Goal: Task Accomplishment & Management: Manage account settings

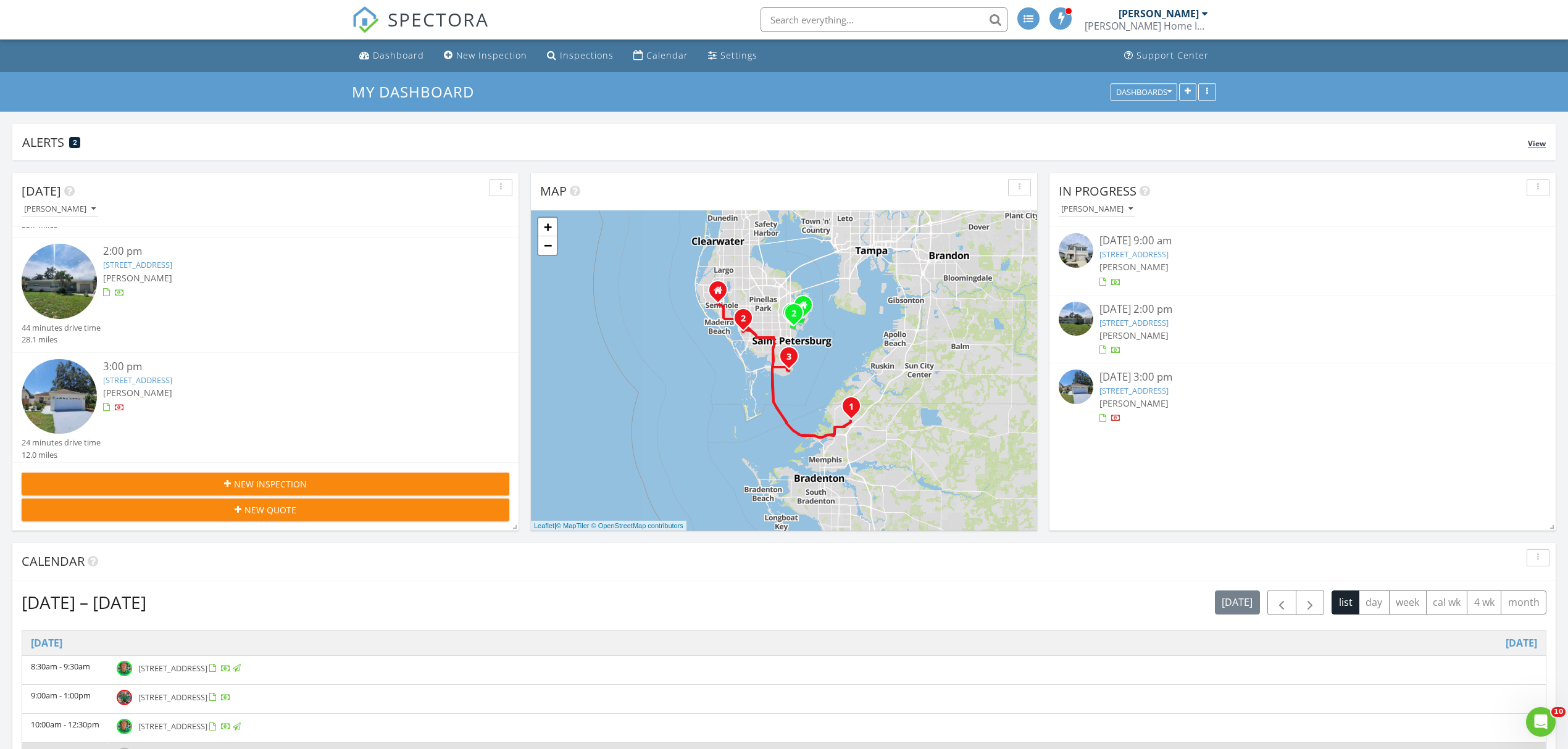
drag, startPoint x: 320, startPoint y: 390, endPoint x: 652, endPoint y: 140, distance: 415.6
click at [659, 129] on div "Alerts 2 View" at bounding box center [783, 142] width 1543 height 37
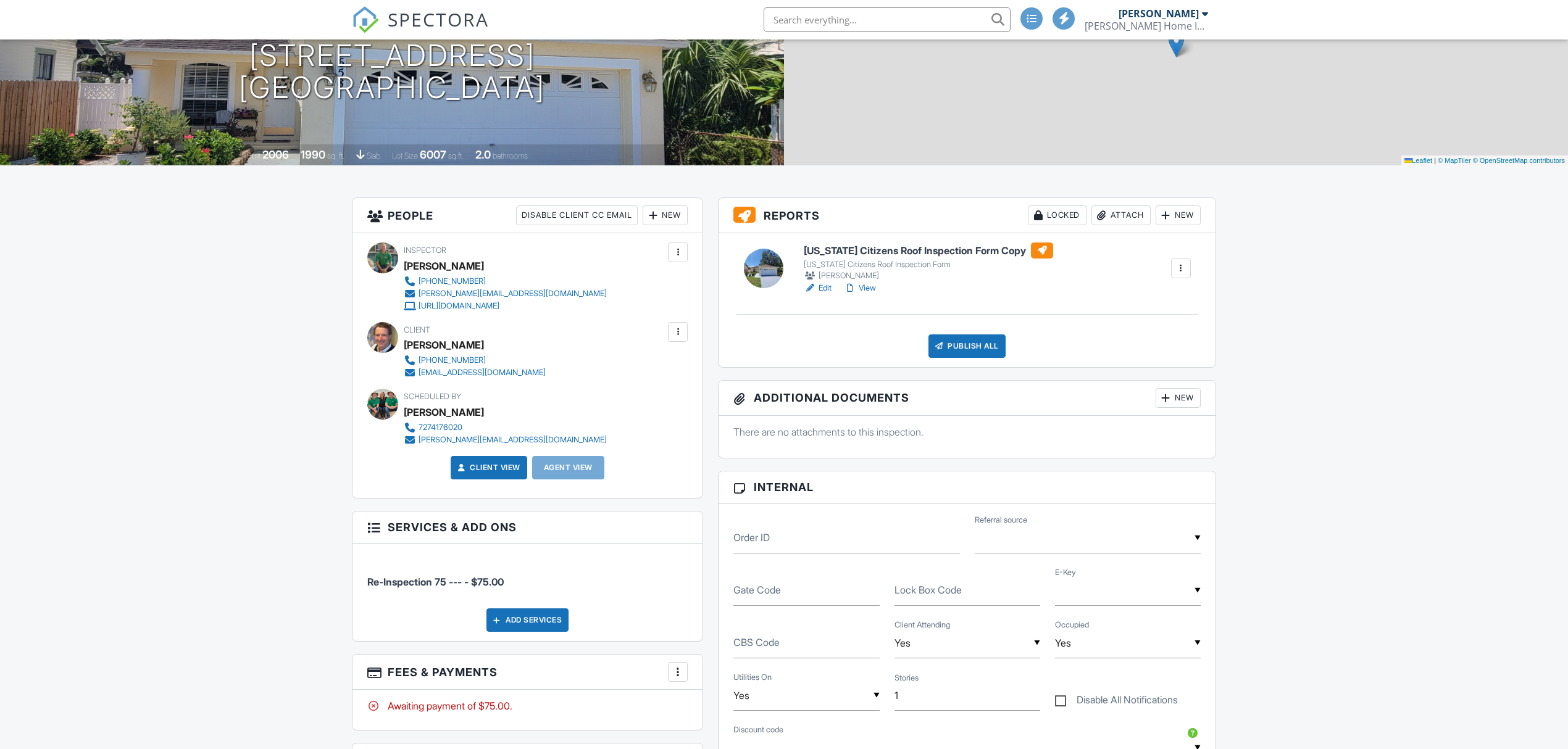
scroll to position [164, 0]
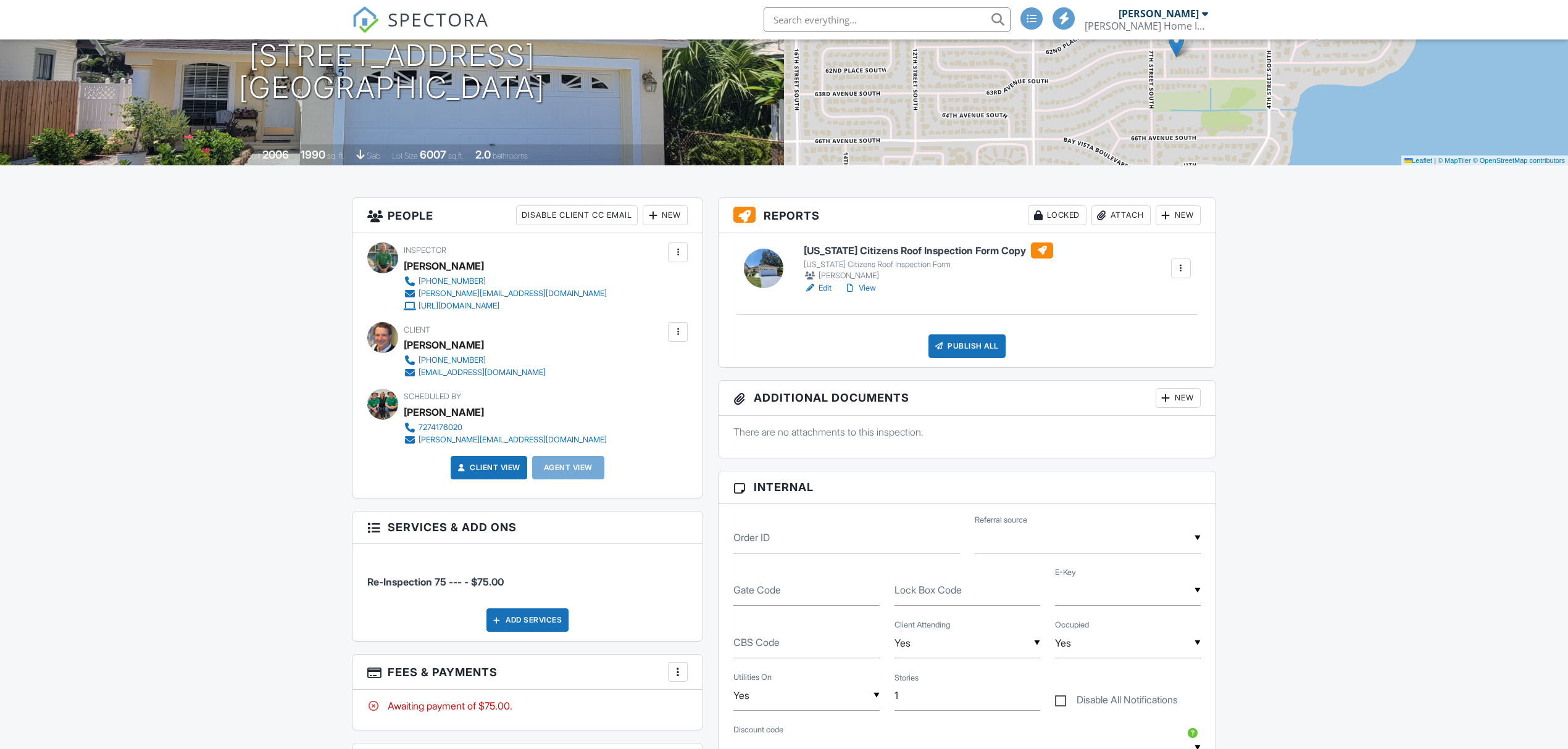
drag, startPoint x: 857, startPoint y: 289, endPoint x: 869, endPoint y: 295, distance: 13.4
click at [825, 285] on link "Edit" at bounding box center [817, 288] width 28 height 12
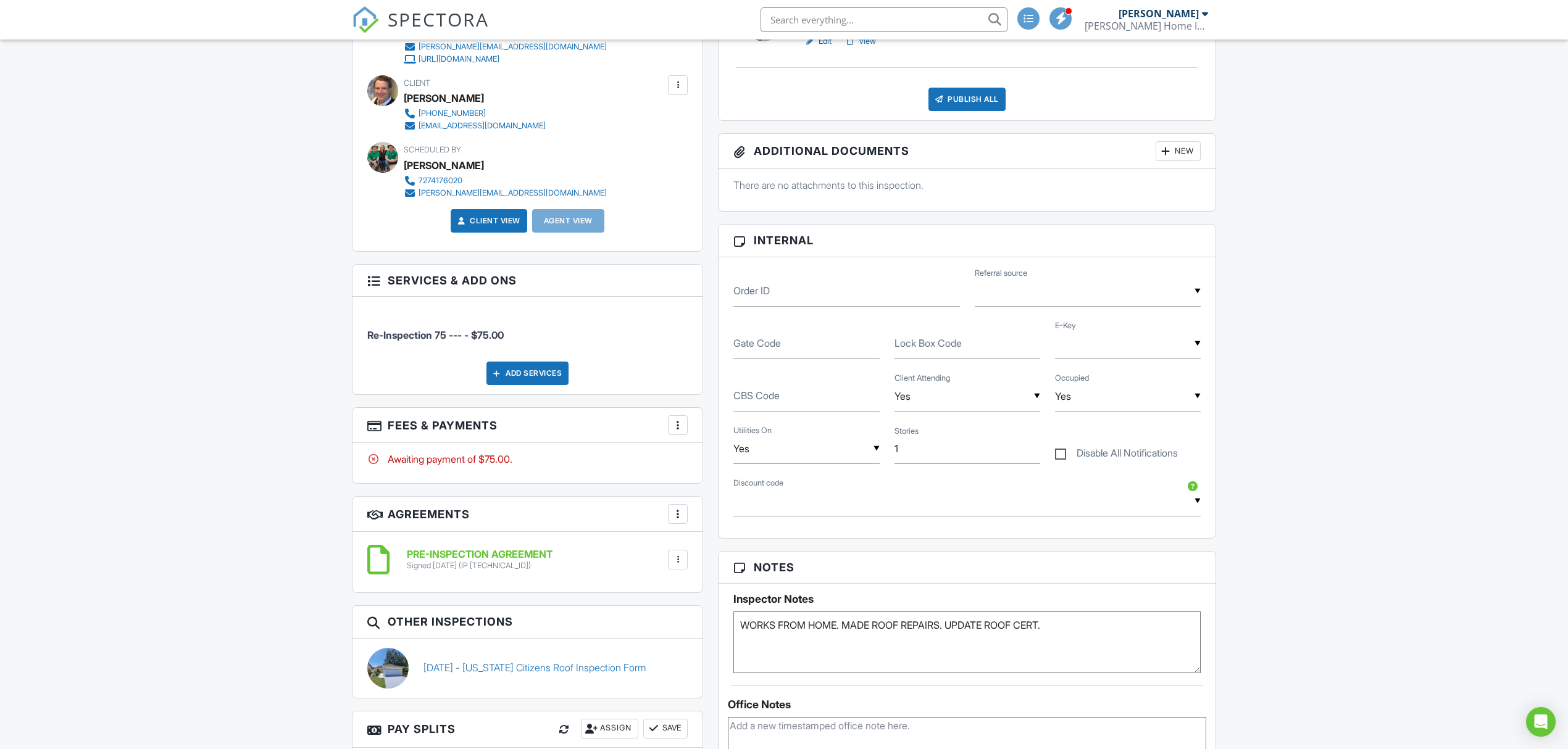
click at [675, 429] on div at bounding box center [677, 425] width 12 height 12
click at [709, 466] on li "Edit Fees & Payments" at bounding box center [739, 463] width 129 height 31
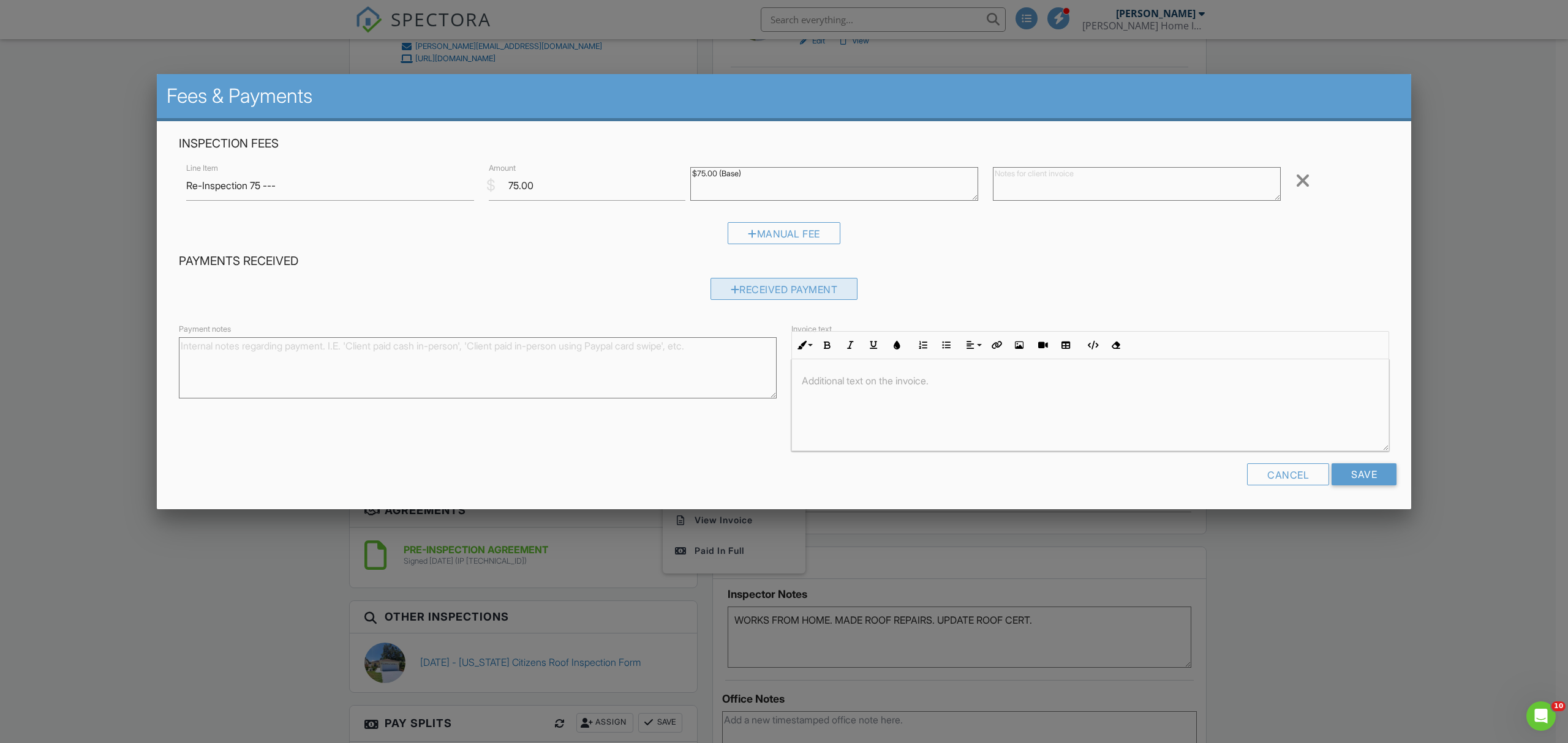
click at [760, 298] on div "Received Payment" at bounding box center [784, 288] width 147 height 22
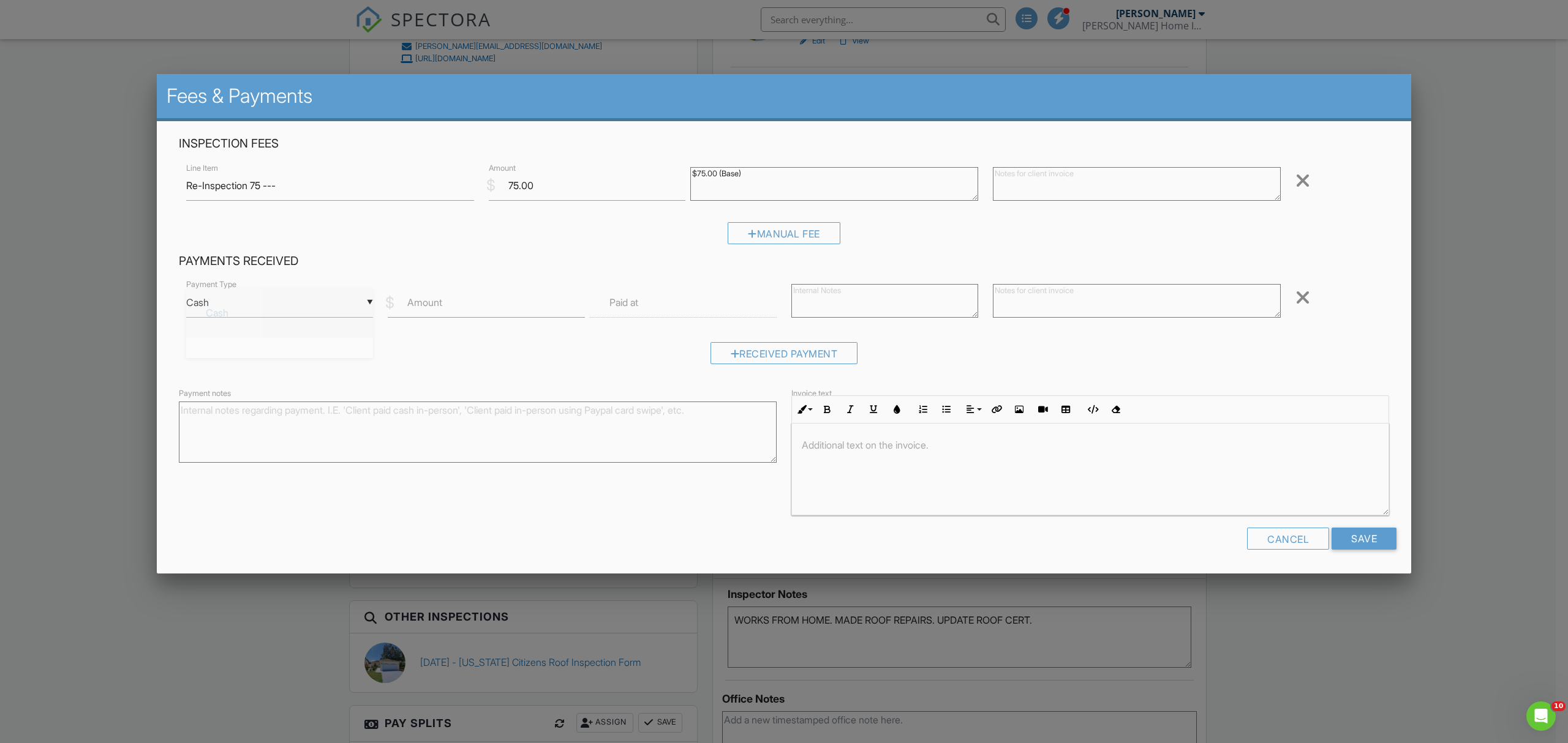
click at [360, 309] on div "▼ Cash Cash Check On-Site Card Other Cash Check On-Site Card Other" at bounding box center [280, 302] width 187 height 30
click at [299, 356] on span "Check" at bounding box center [279, 363] width 167 height 30
type input "Check"
click at [467, 302] on input "Amount" at bounding box center [485, 302] width 197 height 30
type input "75.00"
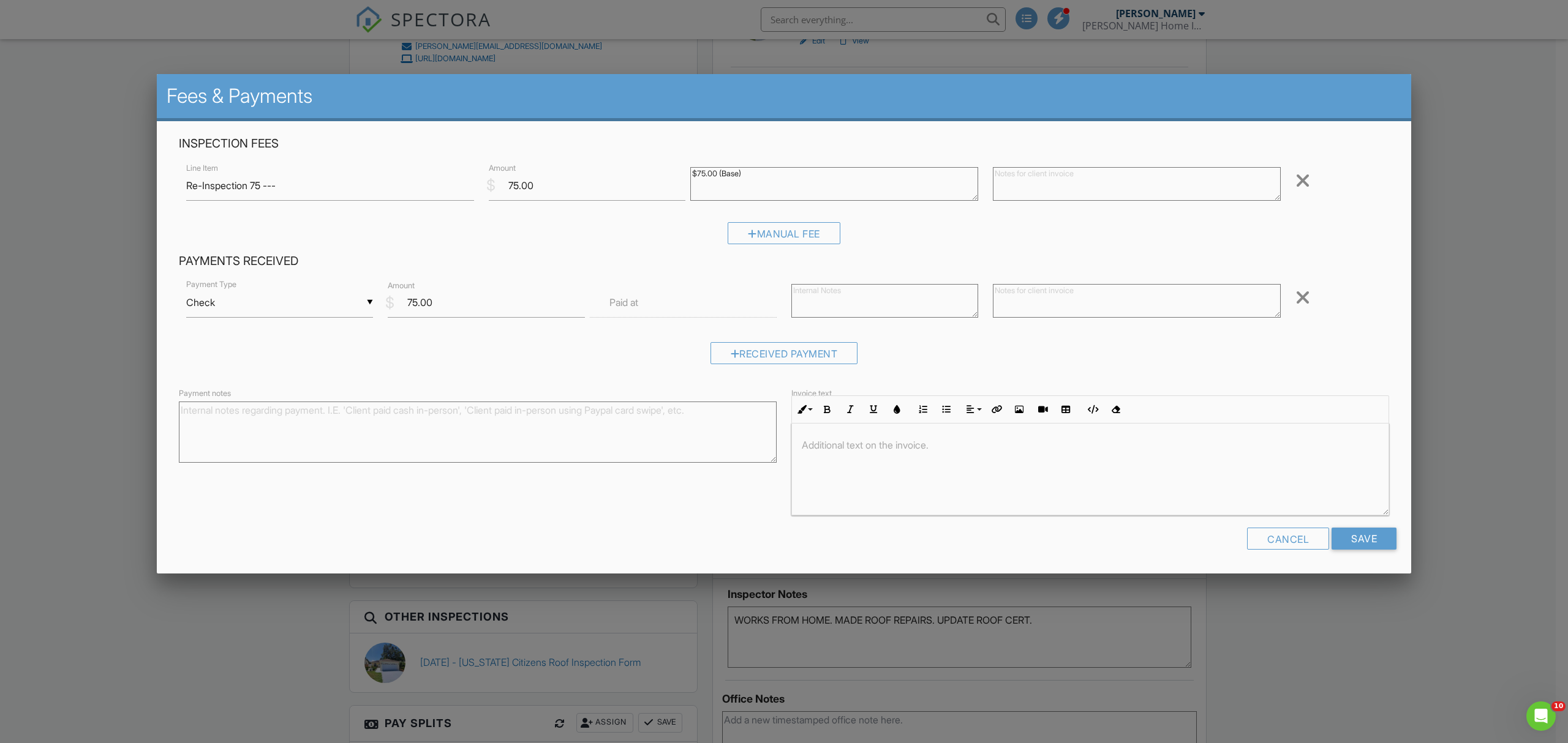
click at [564, 446] on textarea "Payment notes" at bounding box center [477, 432] width 598 height 61
type textarea "Check #181"
click at [1353, 547] on input "Save" at bounding box center [1364, 538] width 65 height 22
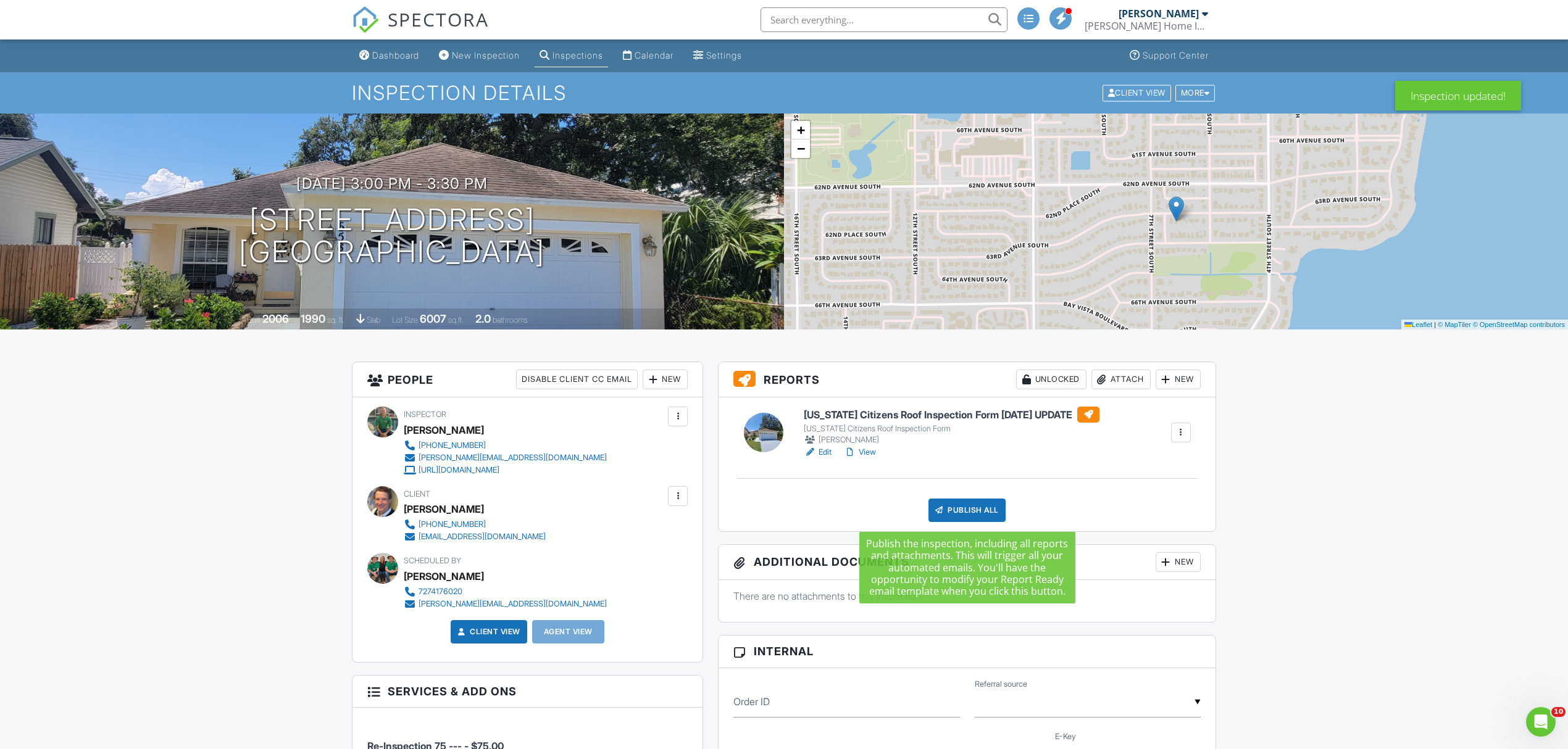
click at [958, 506] on div "Publish All" at bounding box center [966, 510] width 77 height 24
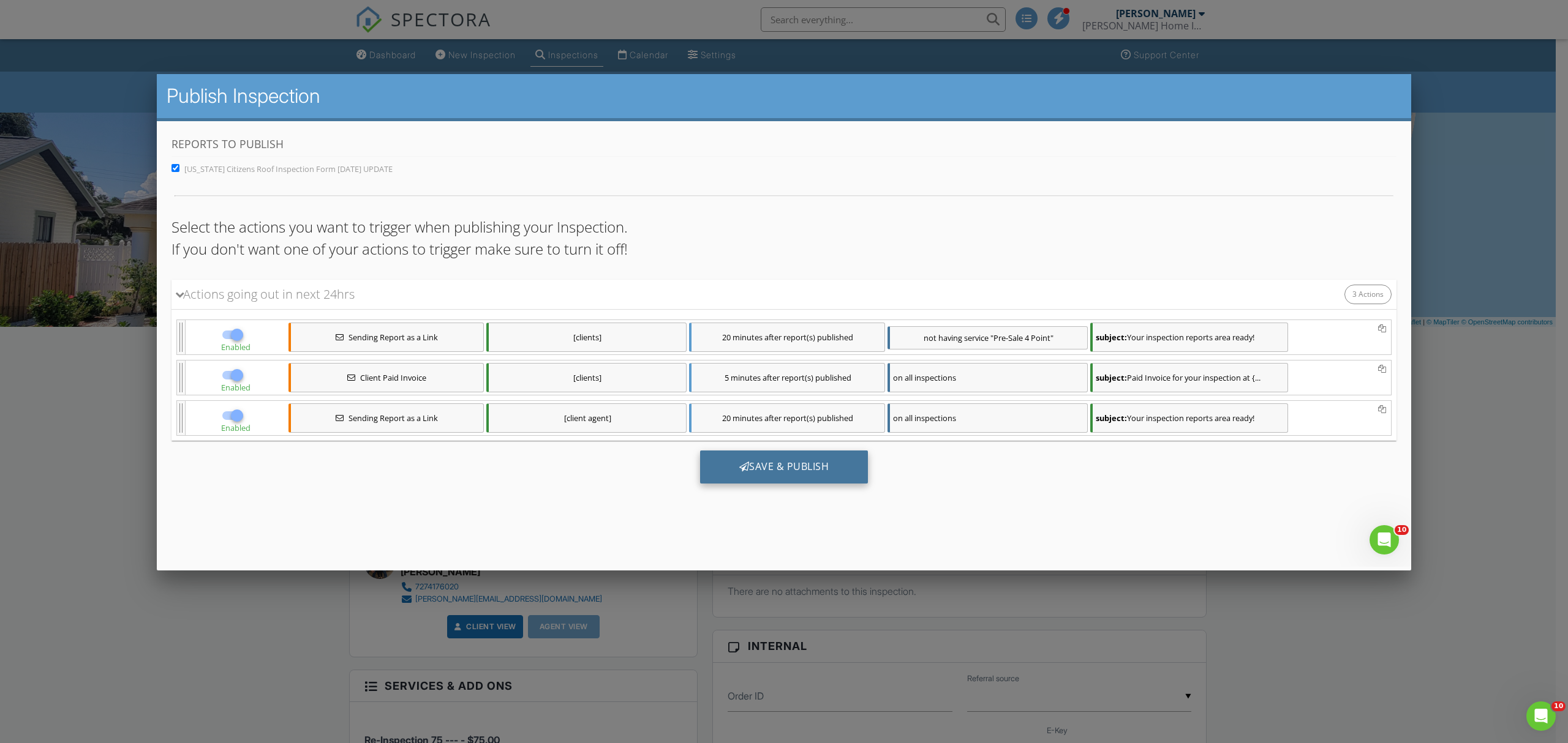
click at [787, 468] on div "Save & Publish" at bounding box center [784, 467] width 168 height 33
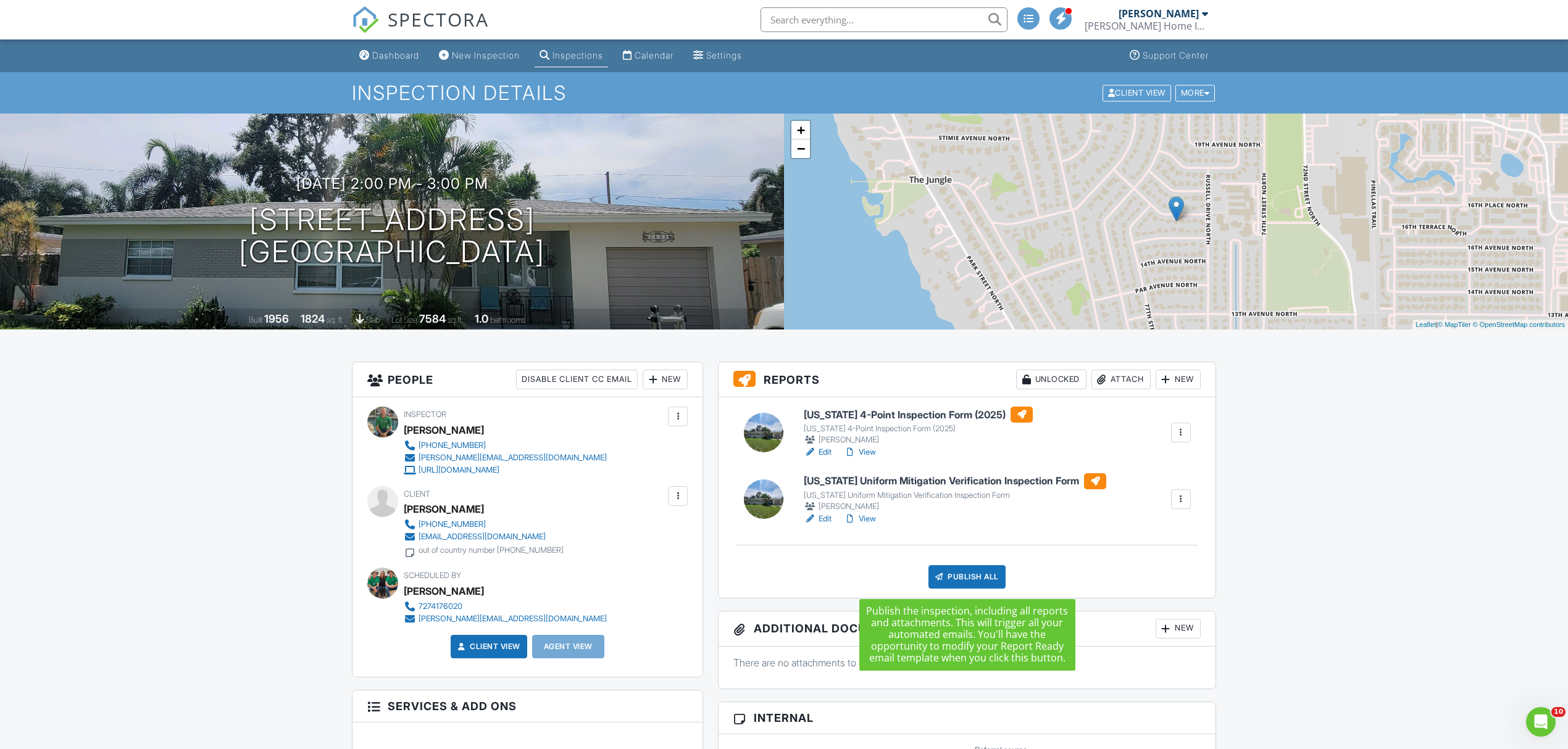
click at [951, 576] on div "Publish All" at bounding box center [966, 577] width 77 height 24
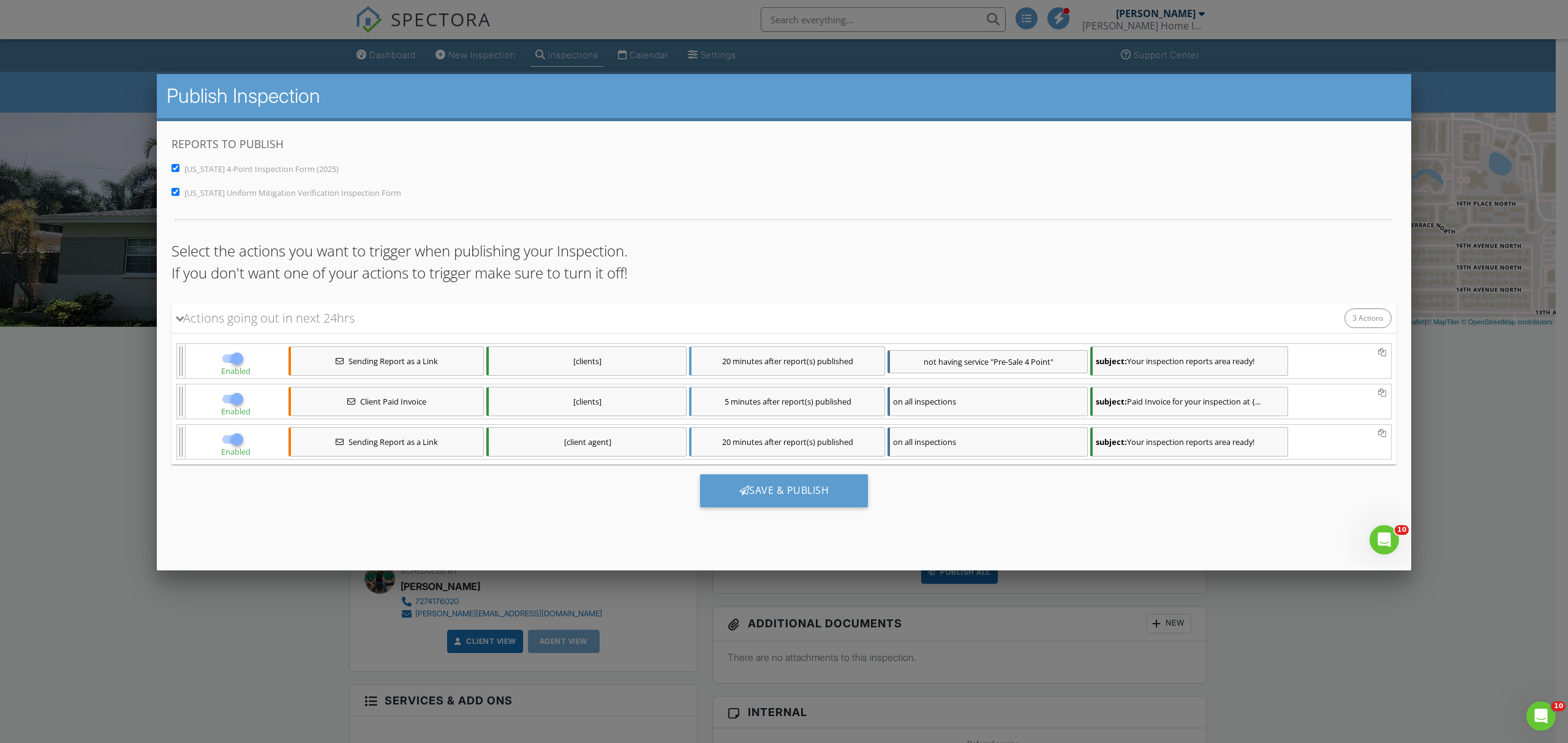
drag, startPoint x: 260, startPoint y: 616, endPoint x: 267, endPoint y: 611, distance: 8.6
click at [261, 616] on div at bounding box center [784, 403] width 1568 height 929
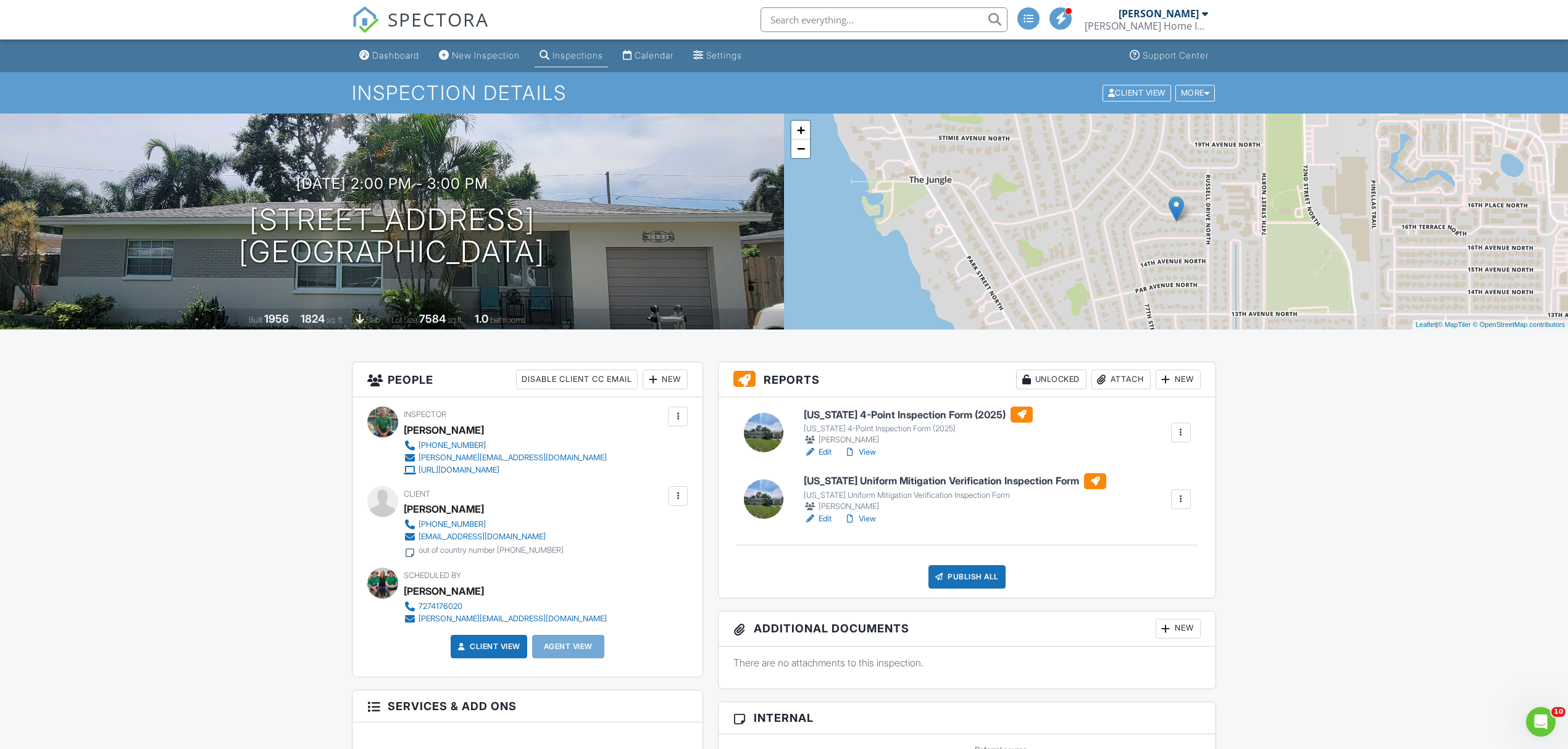
click at [978, 575] on div "Publish All" at bounding box center [966, 577] width 77 height 24
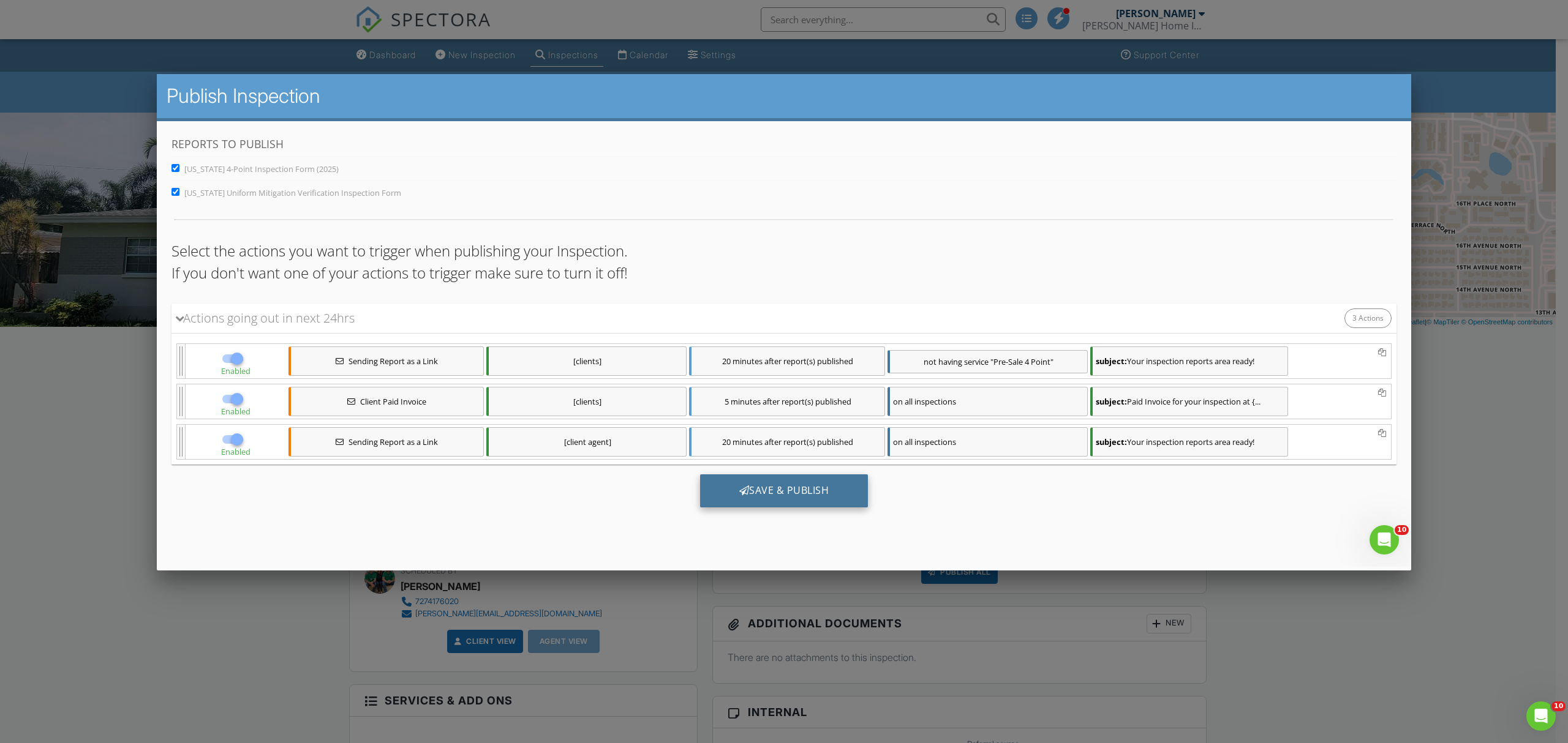
click at [787, 494] on div "Save & Publish" at bounding box center [784, 491] width 168 height 33
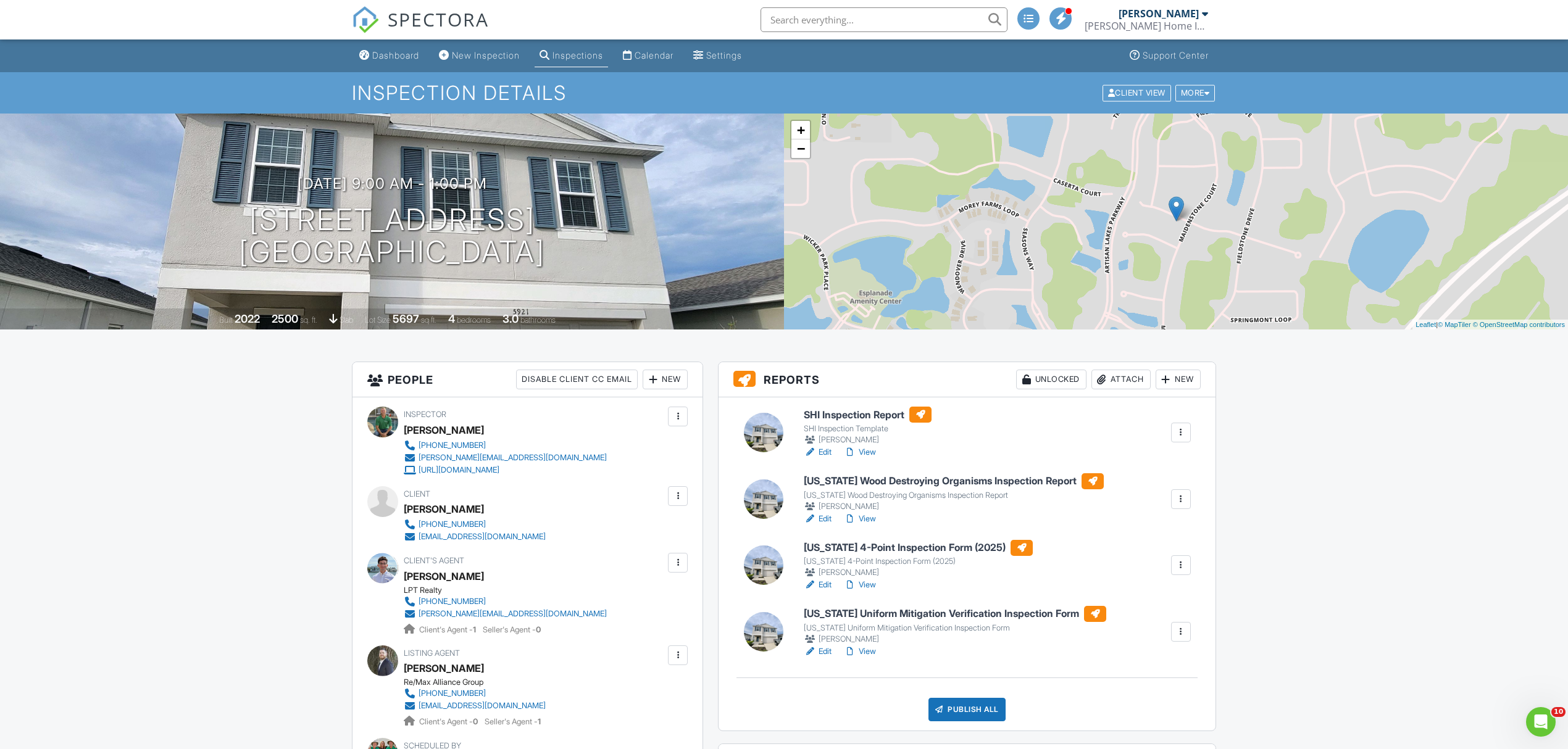
click at [830, 452] on link "Edit" at bounding box center [817, 452] width 28 height 12
